Goal: Information Seeking & Learning: Learn about a topic

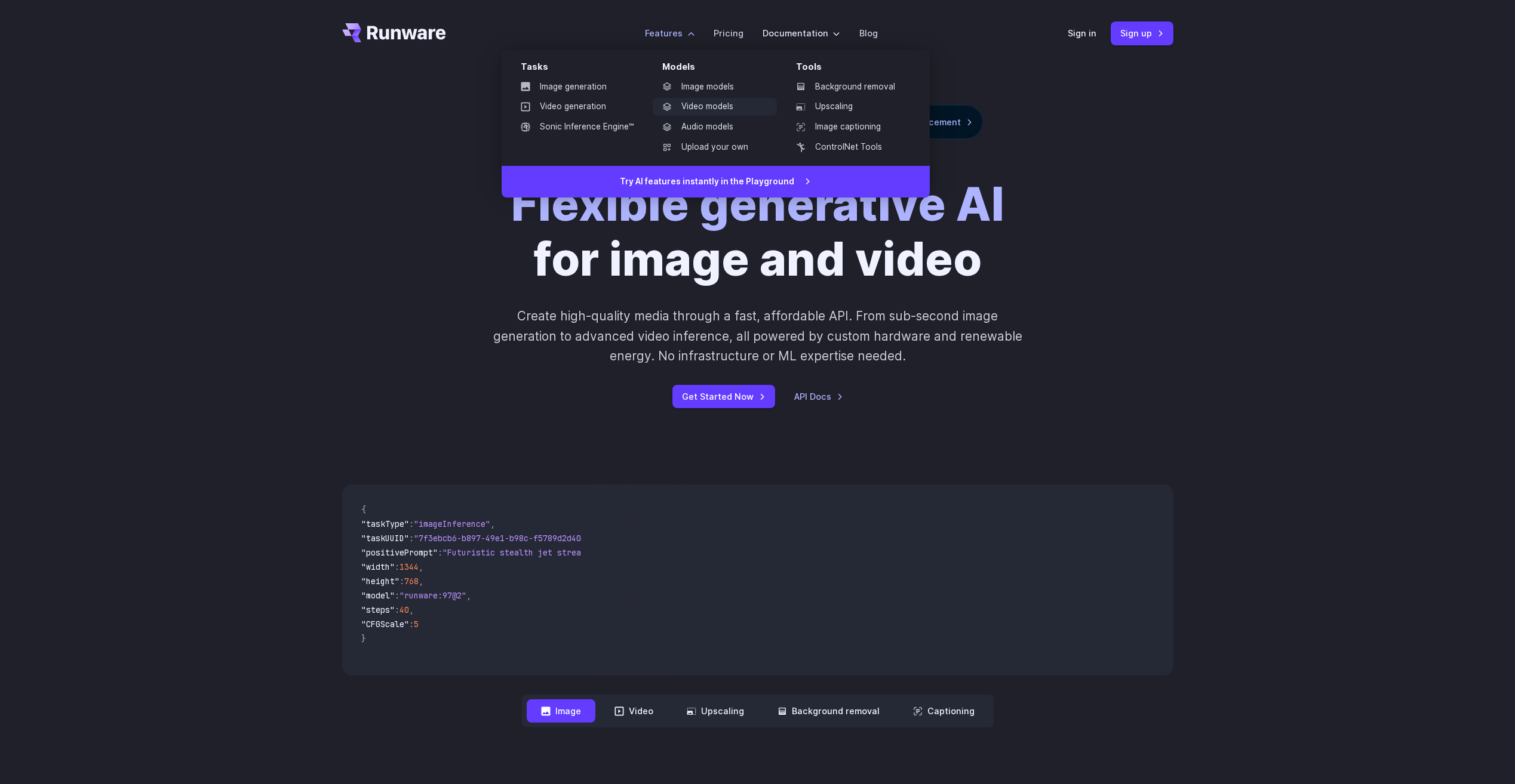
click at [722, 113] on link "Video models" at bounding box center [715, 107] width 124 height 18
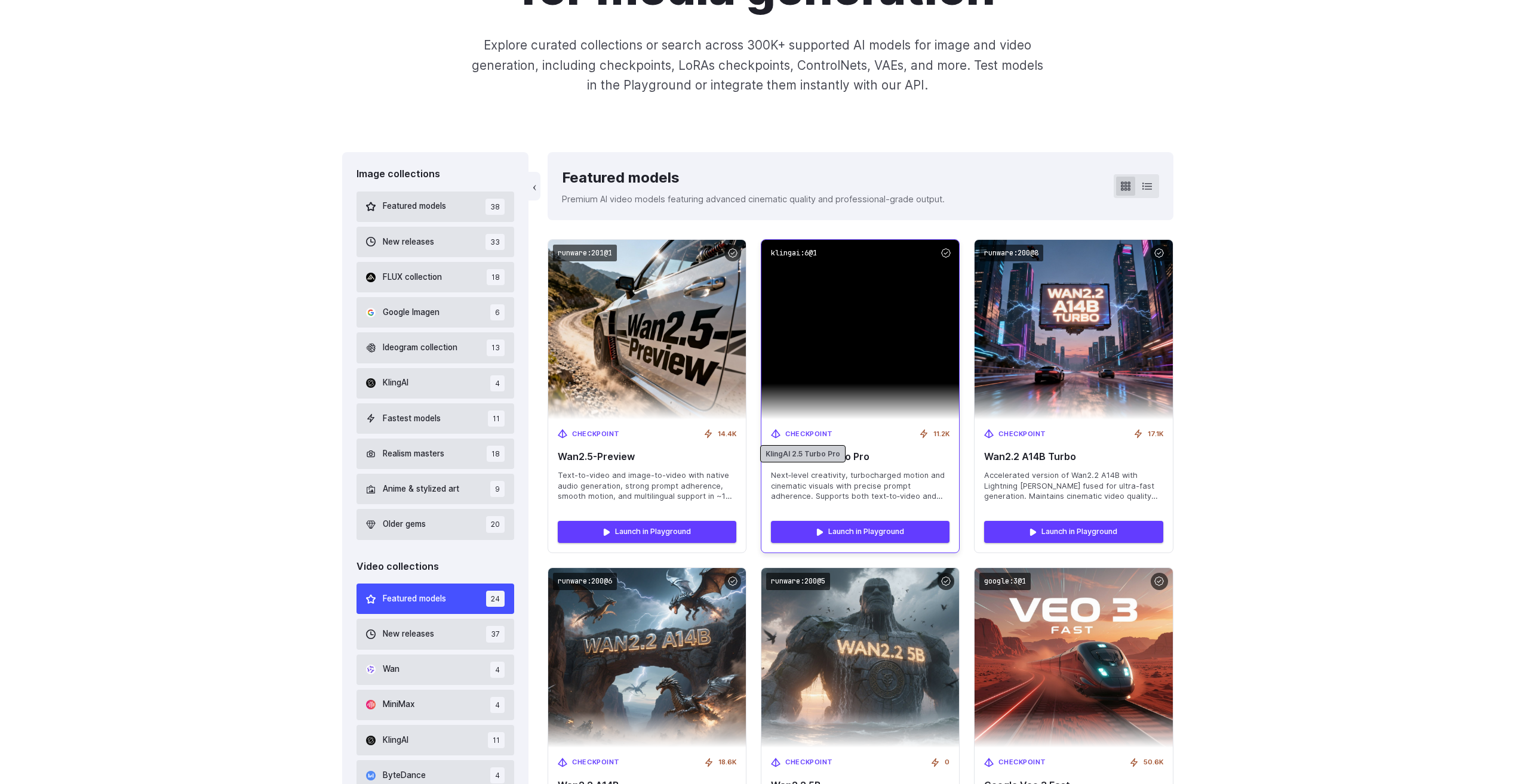
scroll to position [238, 0]
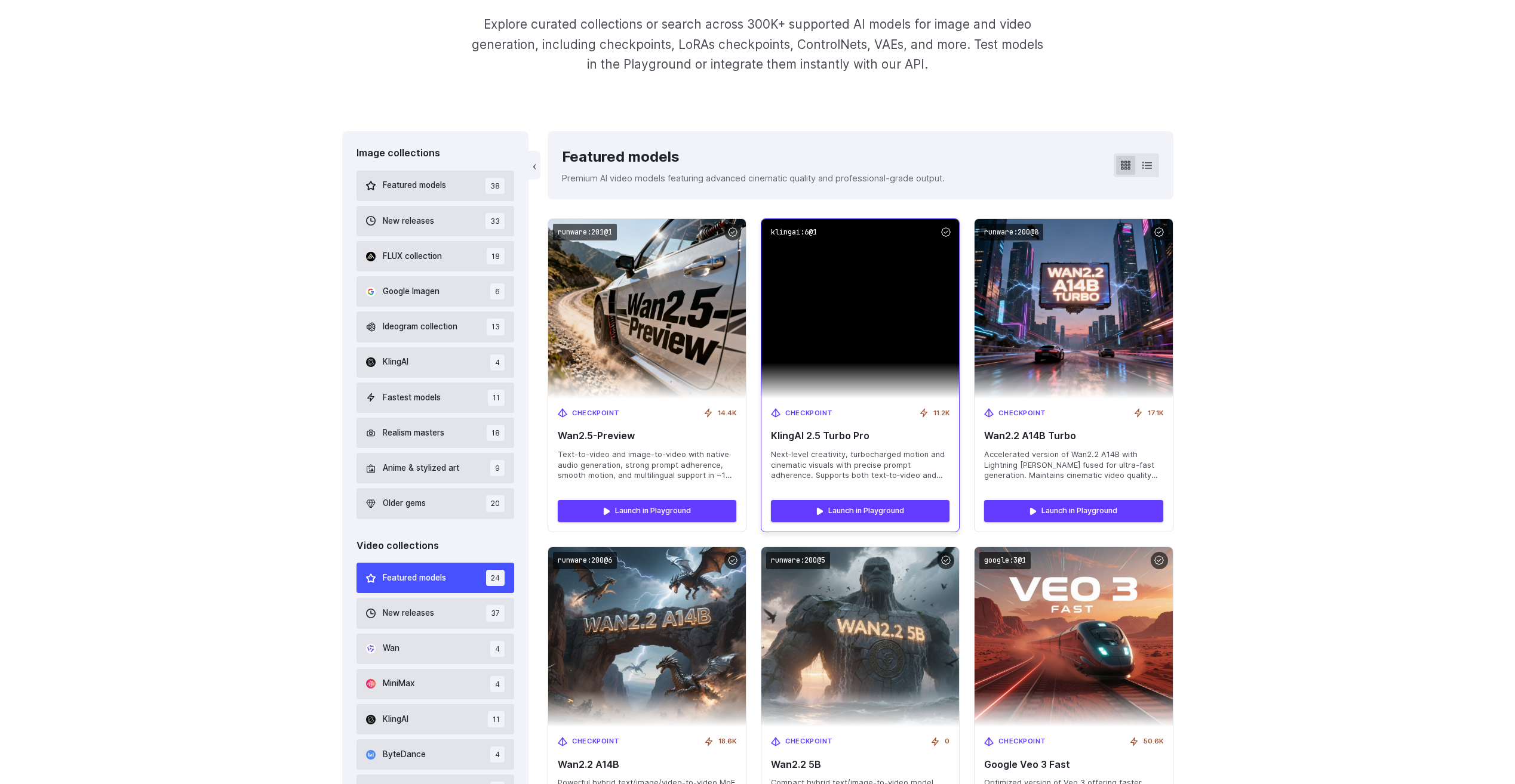
click at [807, 382] on img at bounding box center [860, 309] width 197 height 179
click at [841, 508] on link "Launch in Playground" at bounding box center [860, 510] width 178 height 22
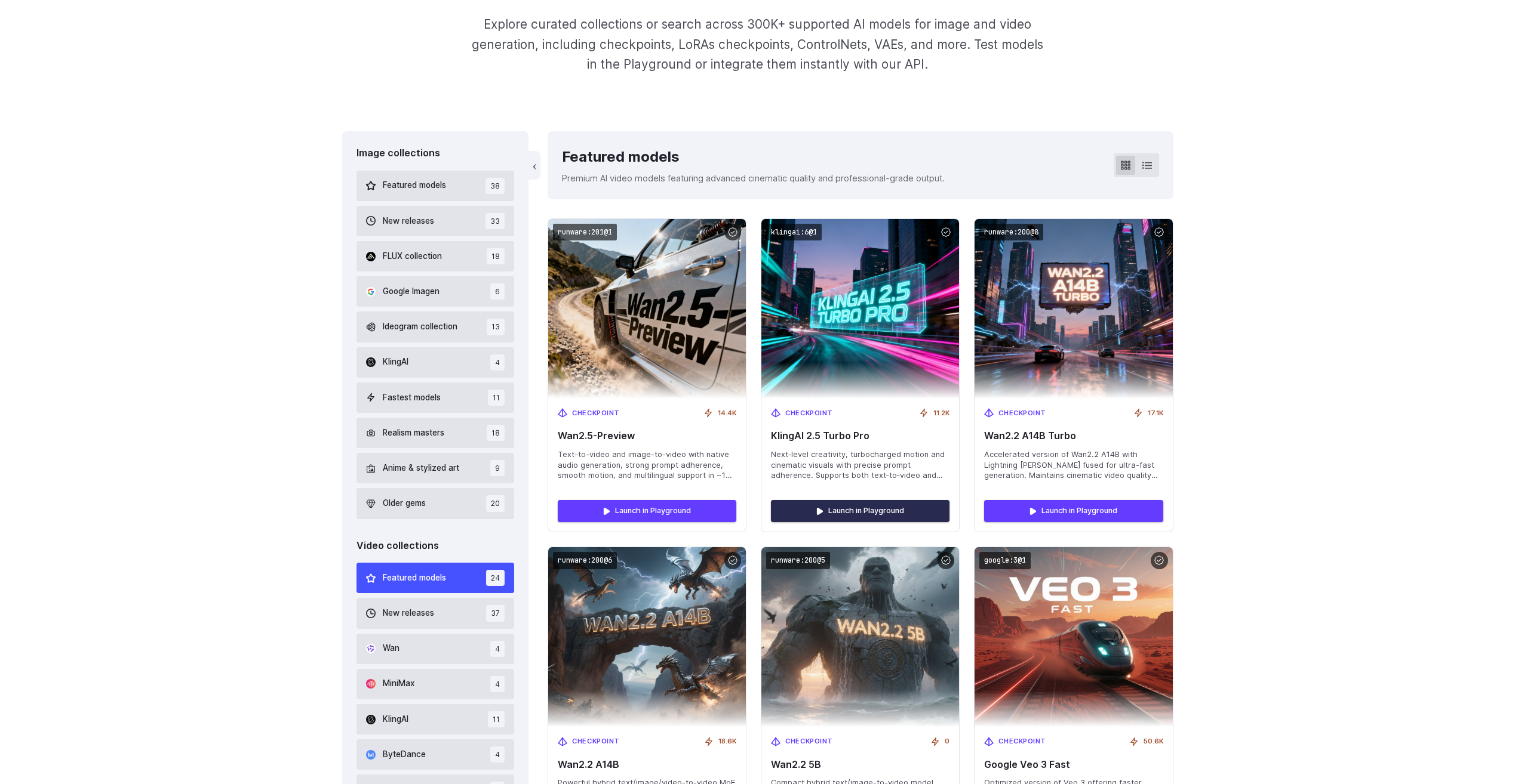
scroll to position [0, 0]
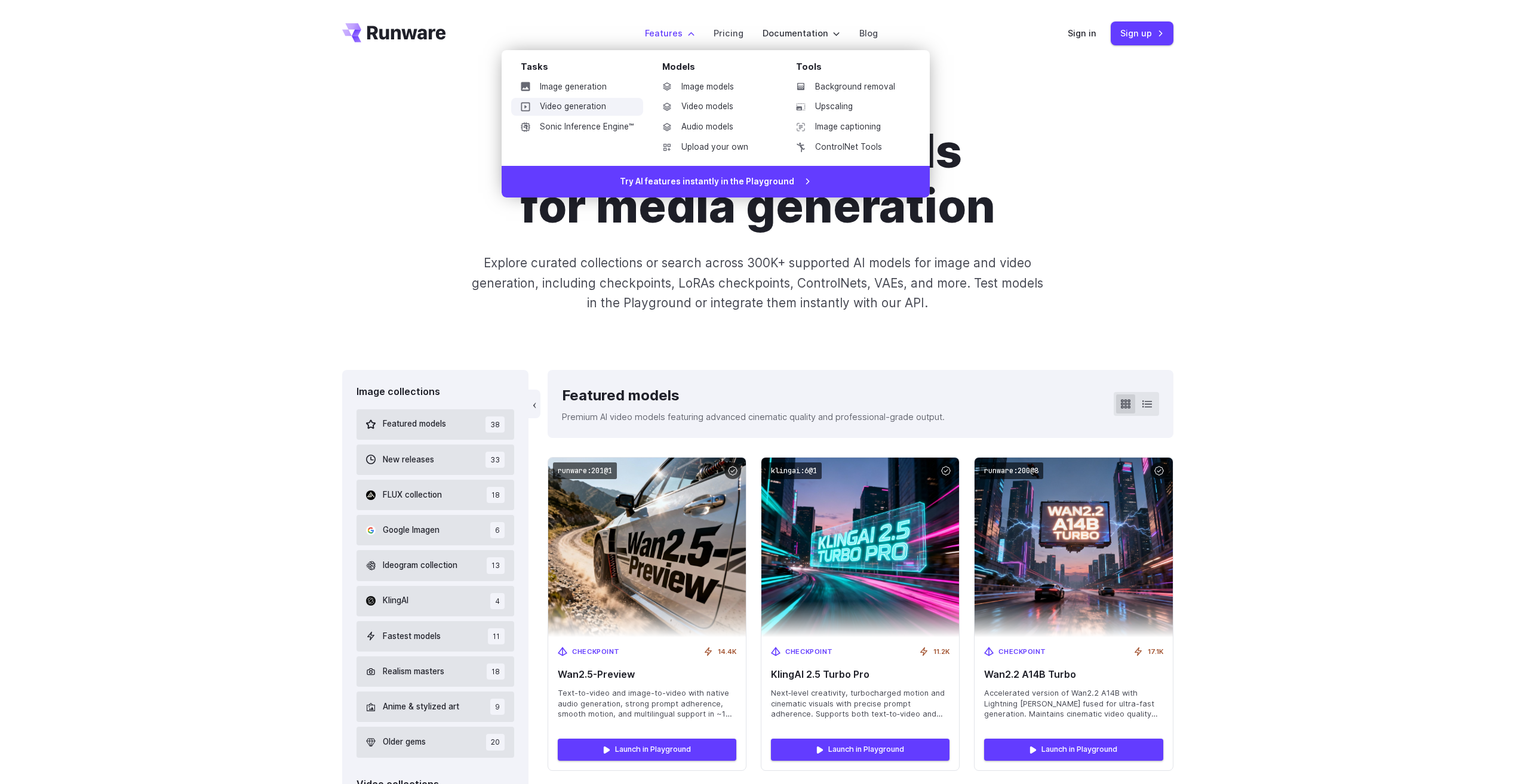
click at [615, 108] on link "Video generation" at bounding box center [577, 107] width 132 height 18
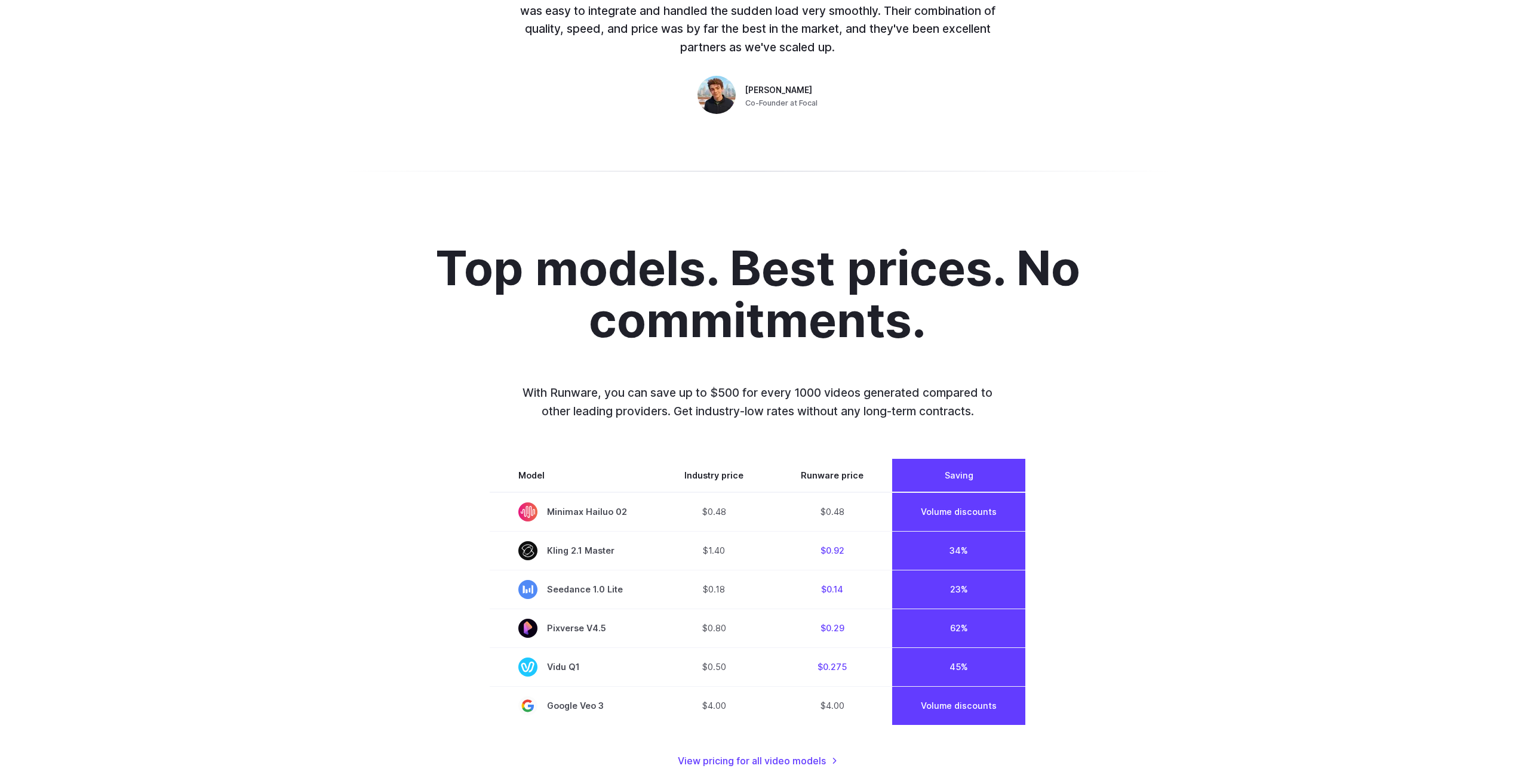
scroll to position [716, 0]
